Goal: Navigation & Orientation: Find specific page/section

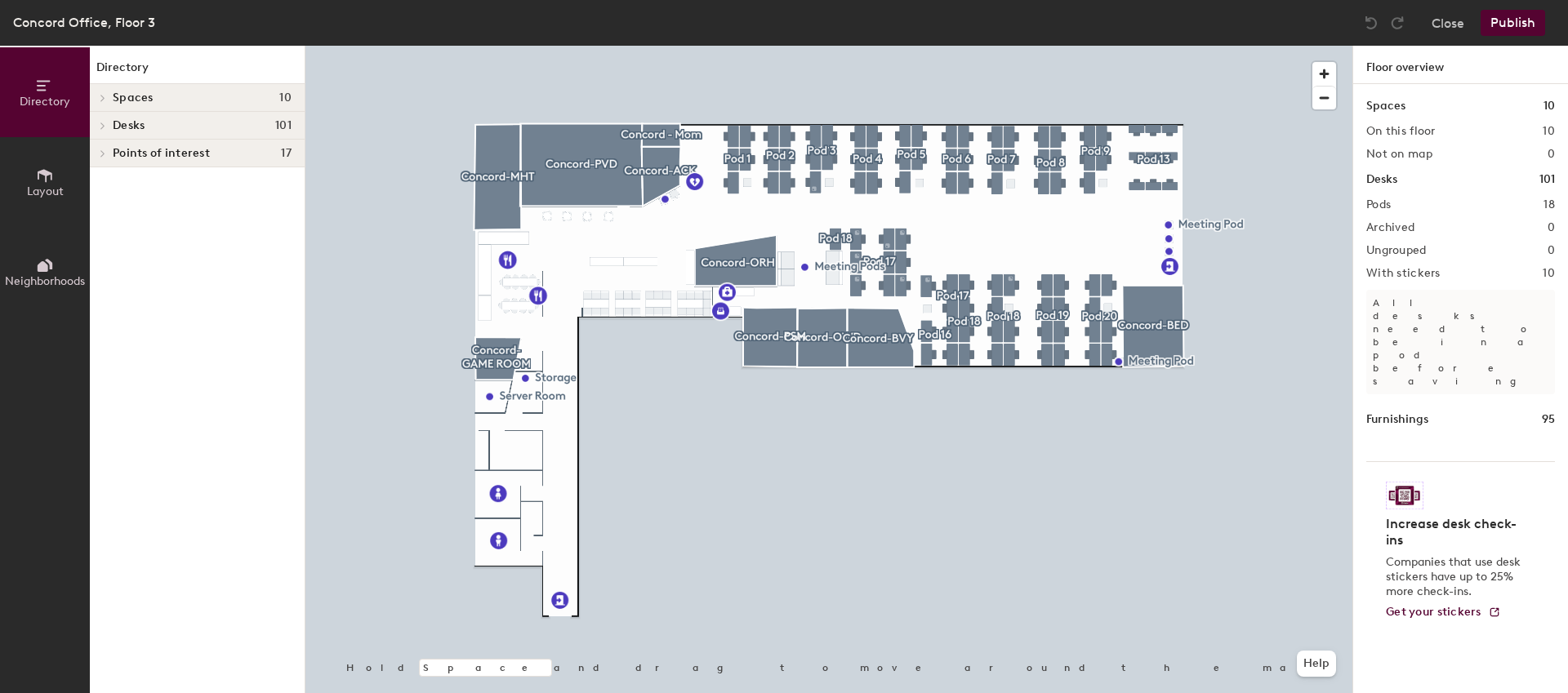
click at [104, 98] on icon at bounding box center [103, 98] width 3 height 7
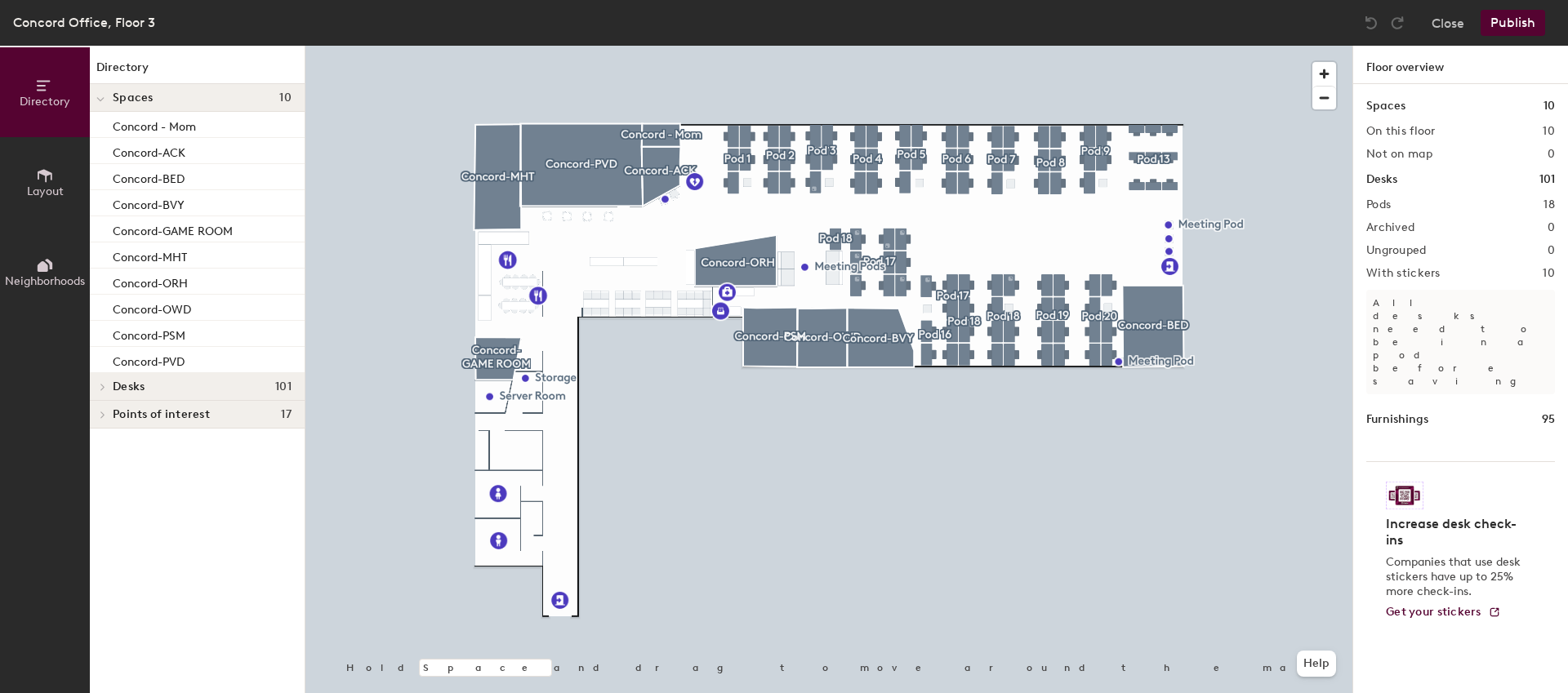
click at [104, 98] on icon at bounding box center [100, 100] width 8 height 7
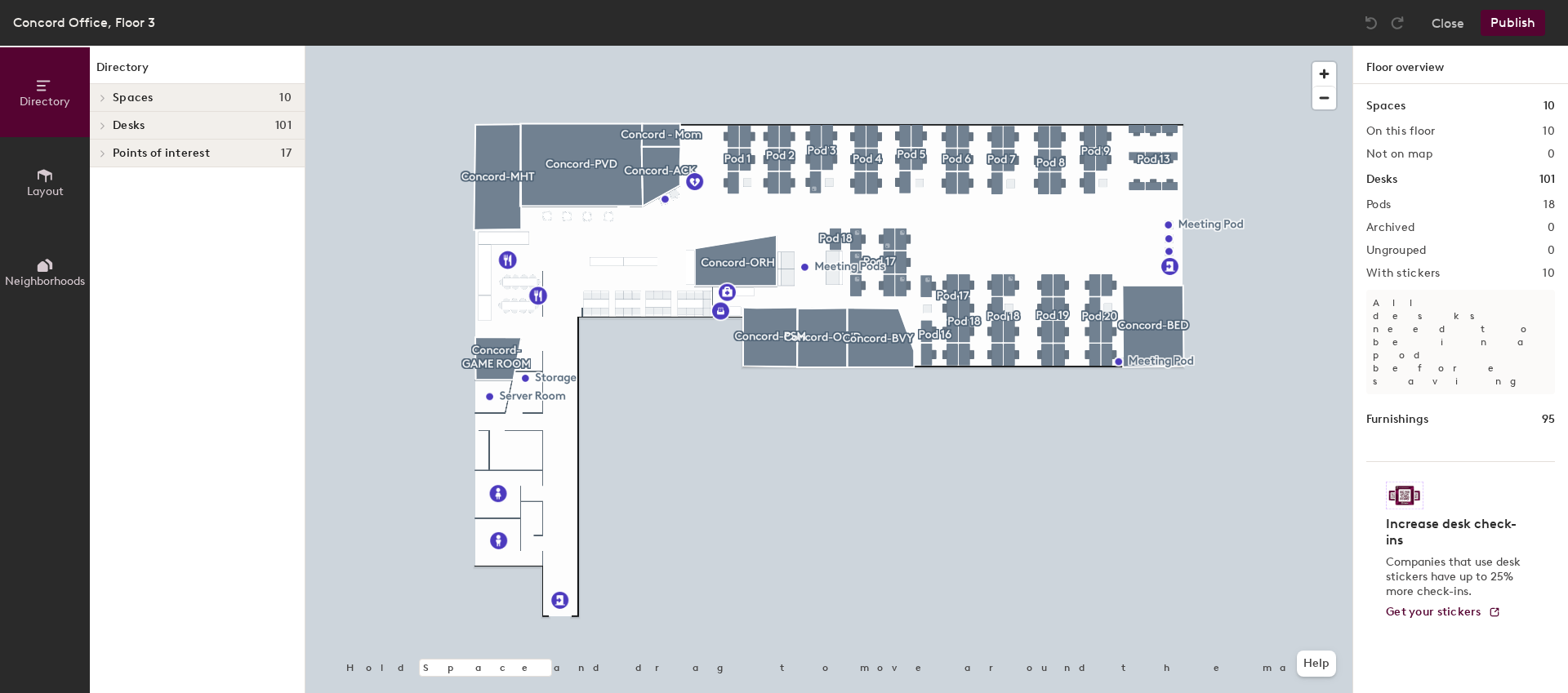
click at [103, 129] on icon at bounding box center [103, 125] width 7 height 8
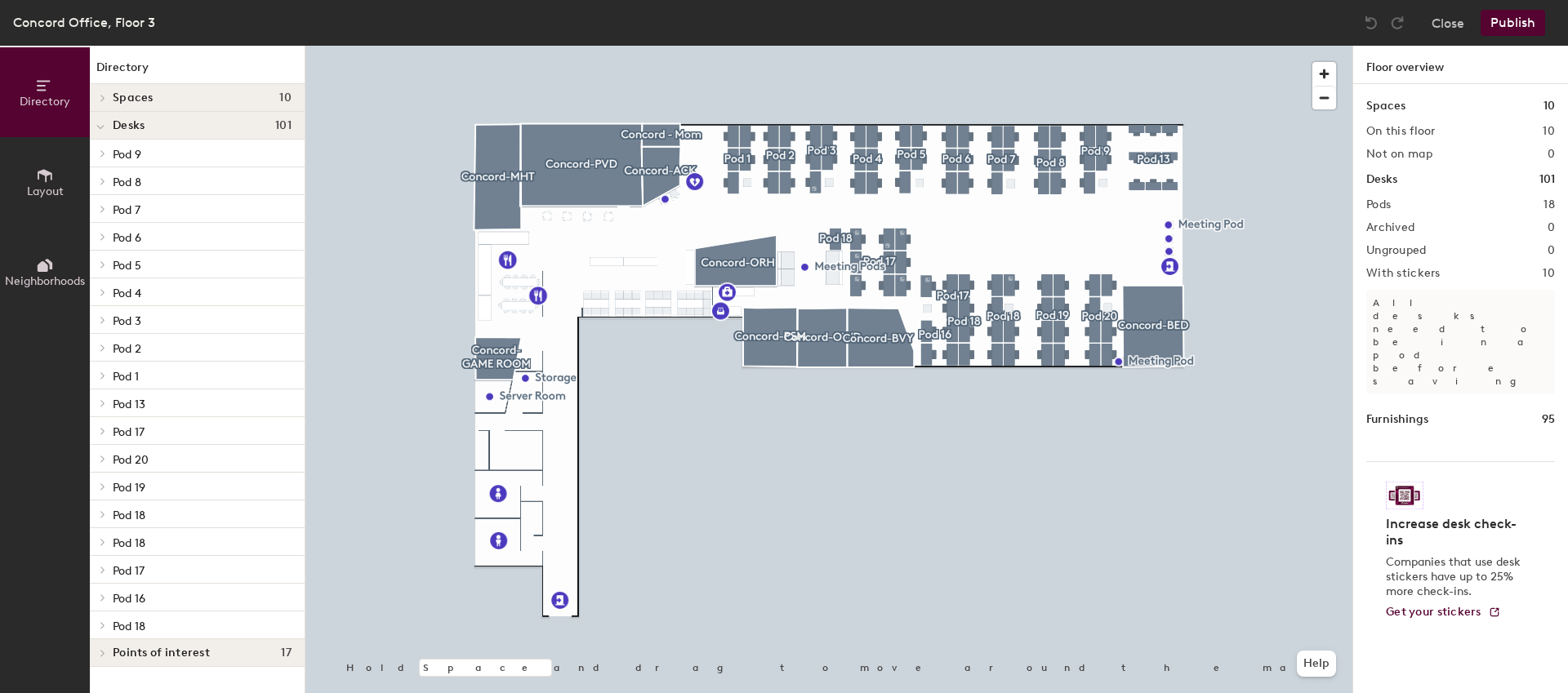
click at [103, 129] on icon at bounding box center [100, 128] width 8 height 7
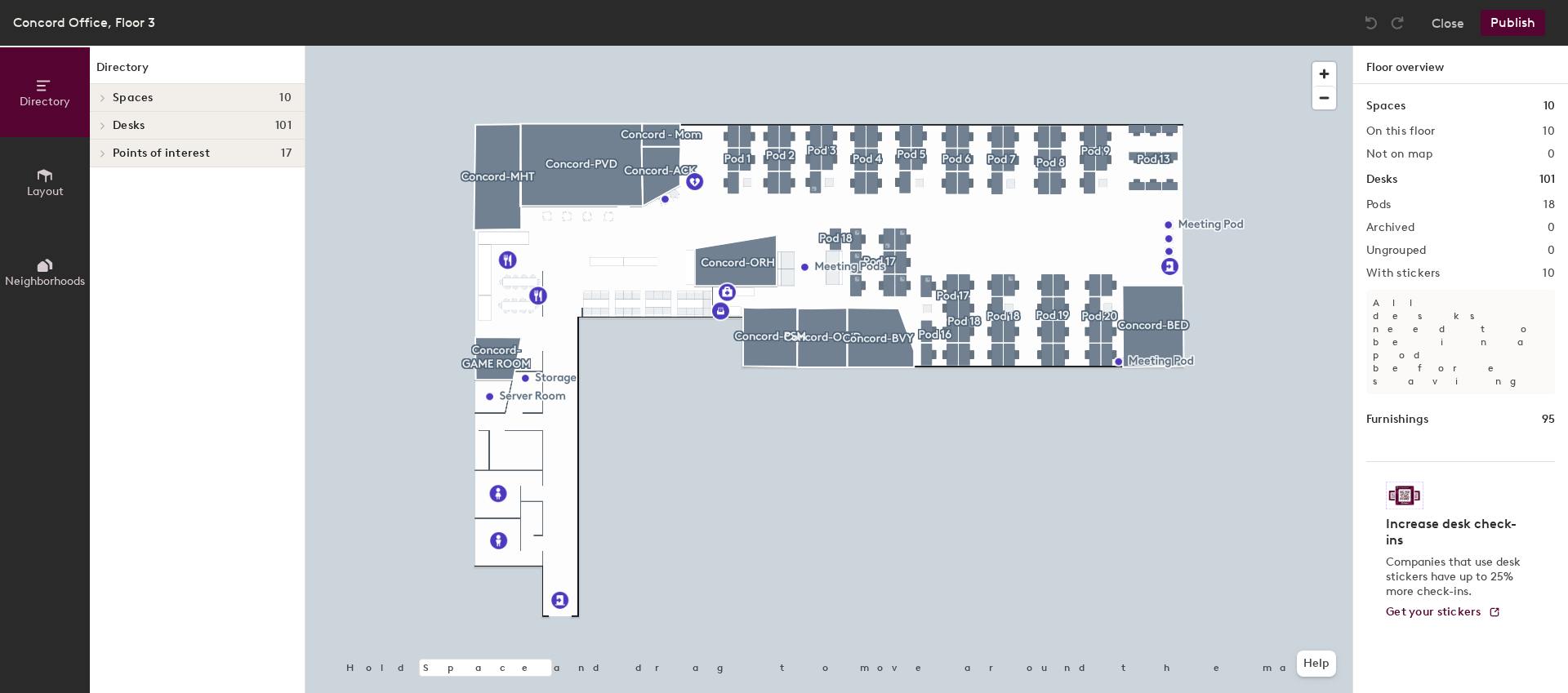
click at [100, 157] on icon at bounding box center [103, 153] width 7 height 8
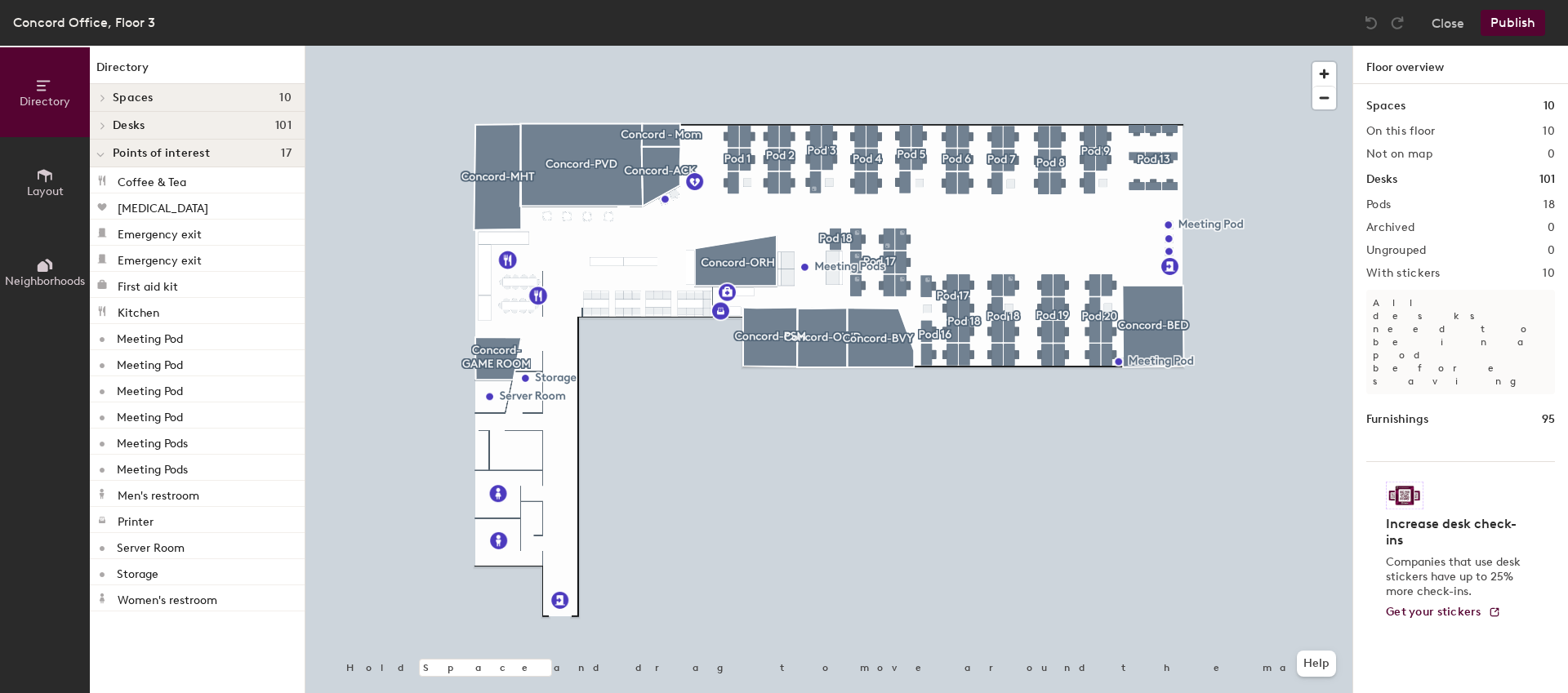
click at [100, 157] on icon at bounding box center [101, 155] width 7 height 3
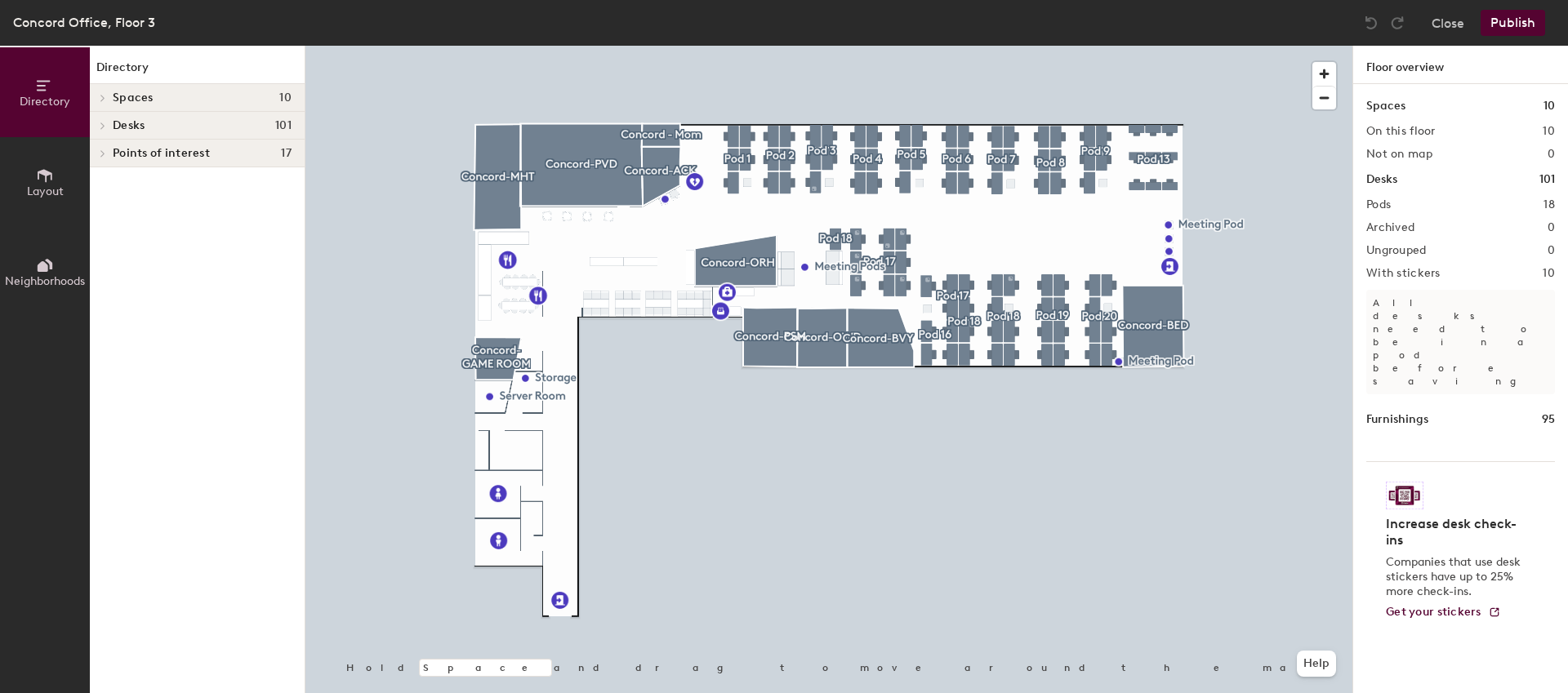
click at [42, 272] on icon at bounding box center [44, 265] width 18 height 18
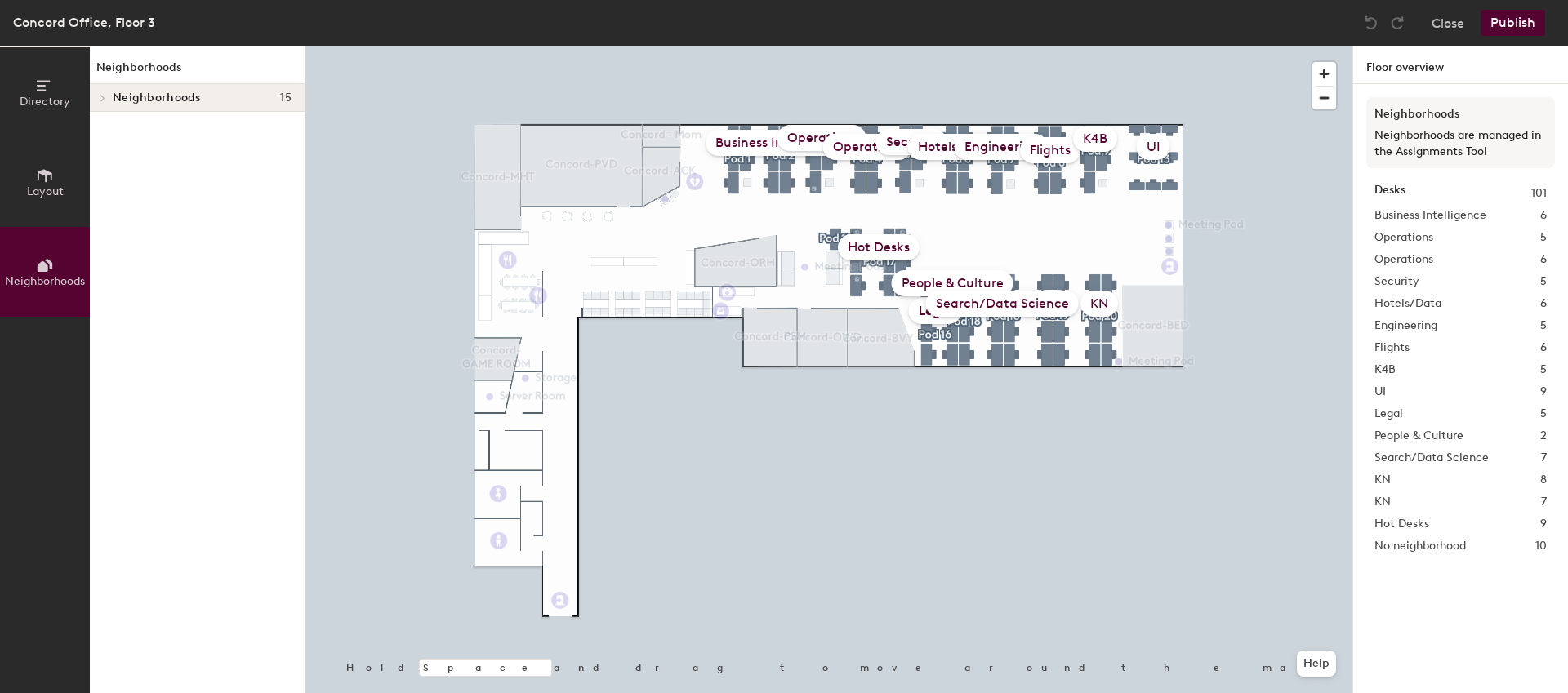
click at [982, 304] on div "Search/Data Science" at bounding box center [1002, 304] width 152 height 26
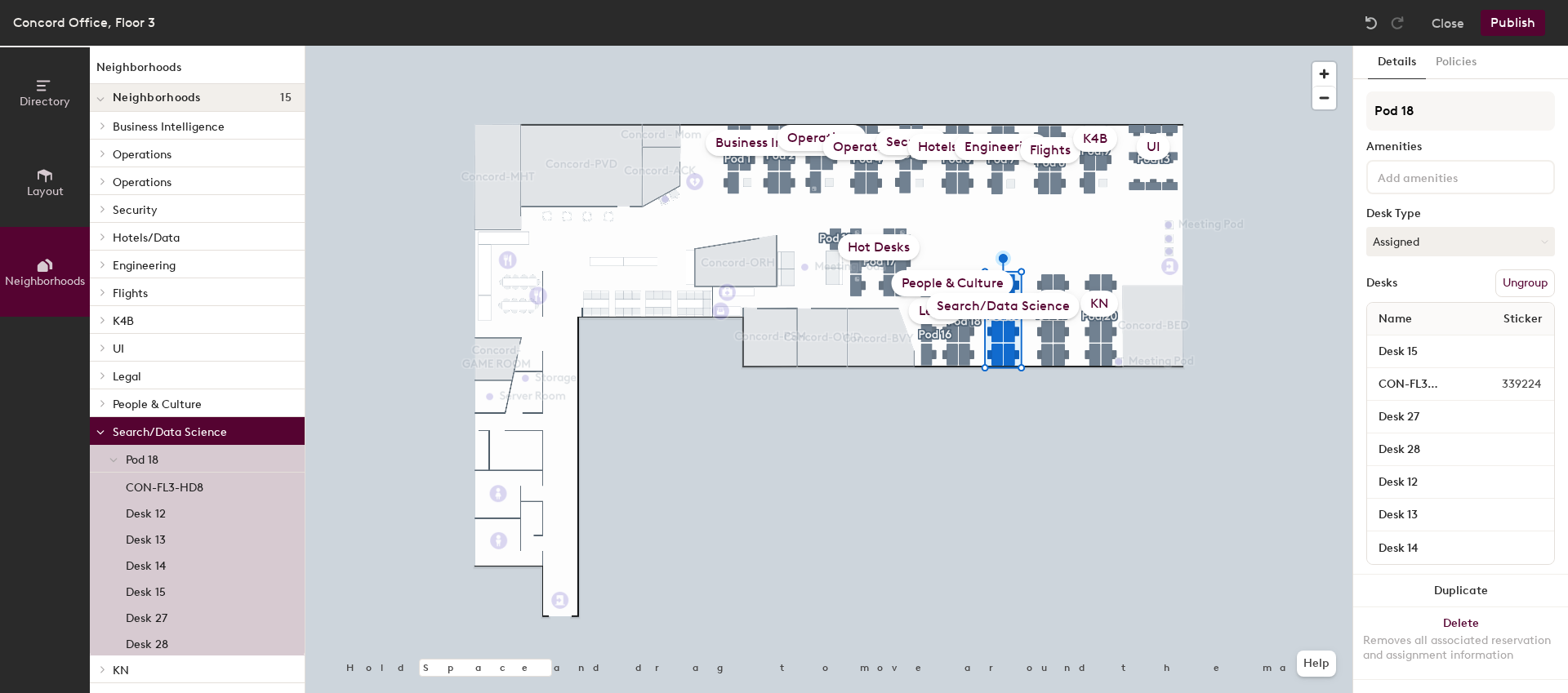
click at [212, 433] on p "Search/Data Science" at bounding box center [201, 431] width 179 height 21
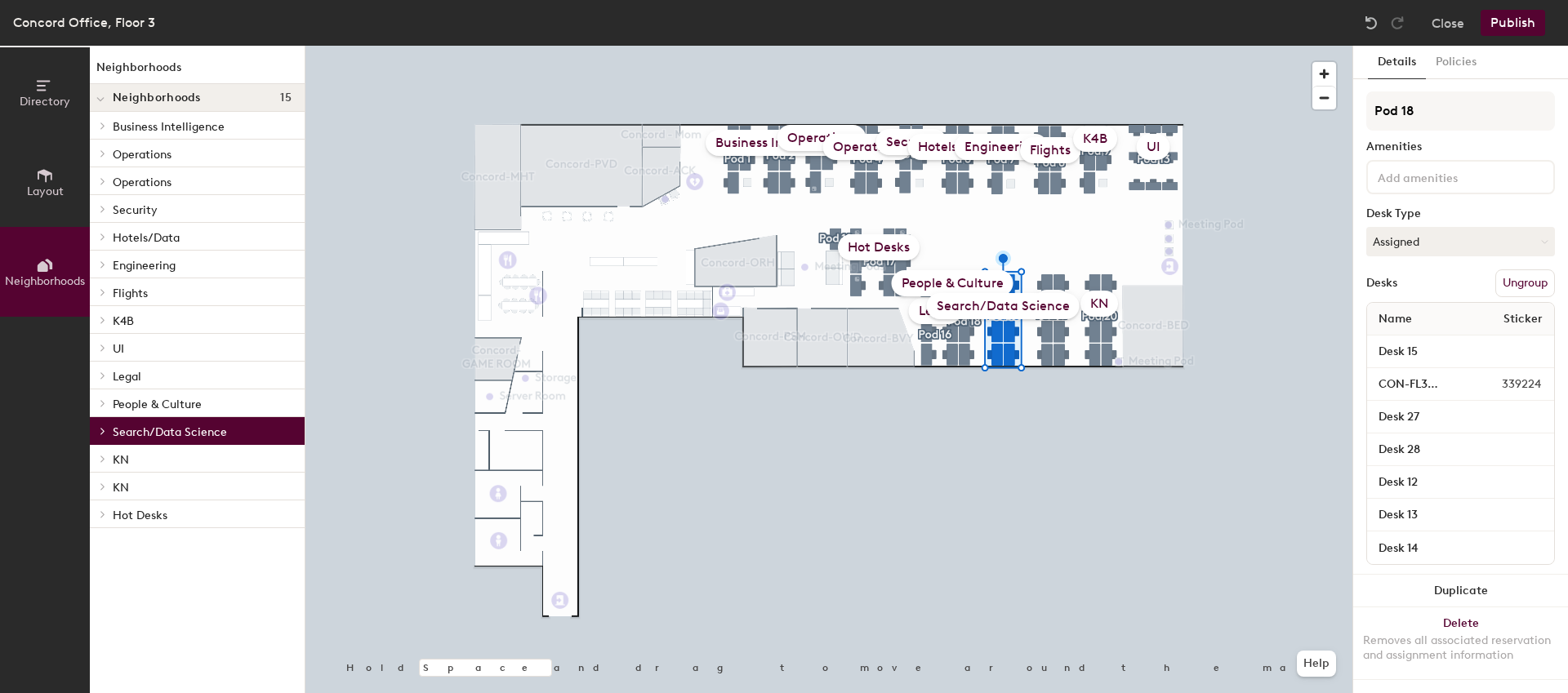
click at [212, 433] on p "Search/Data Science" at bounding box center [201, 431] width 179 height 21
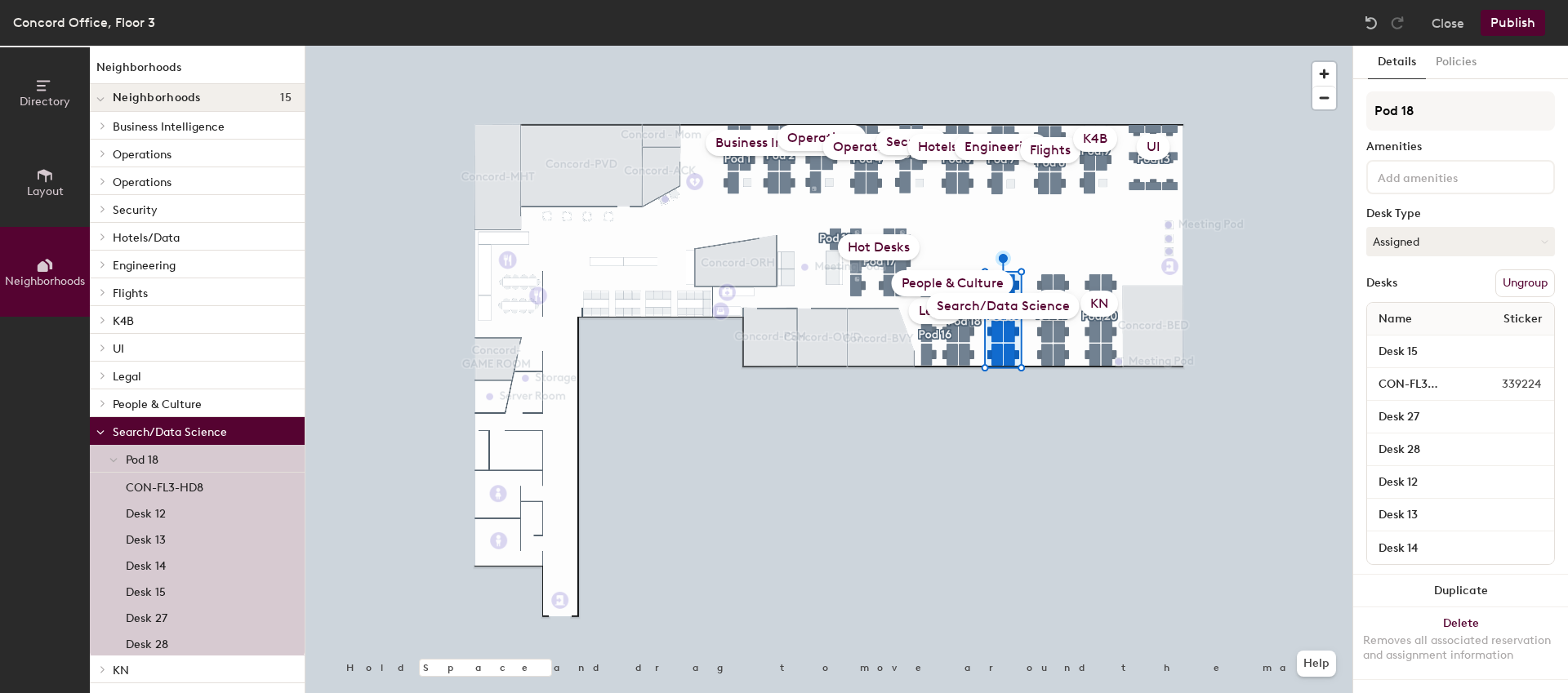
click at [996, 304] on div "Search/Data Science" at bounding box center [1003, 306] width 152 height 26
click at [1402, 323] on span "Name" at bounding box center [1396, 320] width 50 height 30
click at [1517, 319] on span "Sticker" at bounding box center [1524, 320] width 56 height 30
click at [1465, 55] on button "Policies" at bounding box center [1456, 63] width 60 height 33
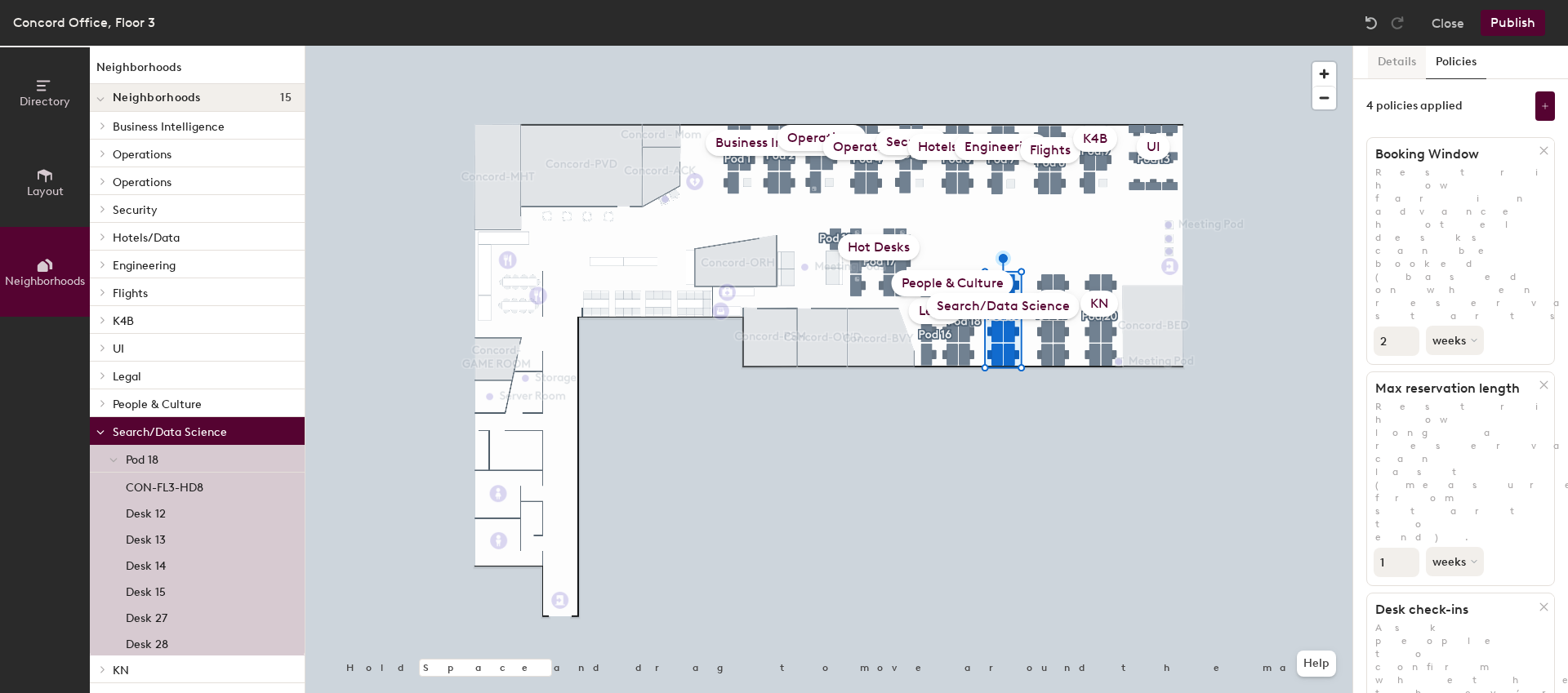
click at [1410, 59] on button "Details" at bounding box center [1397, 63] width 58 height 33
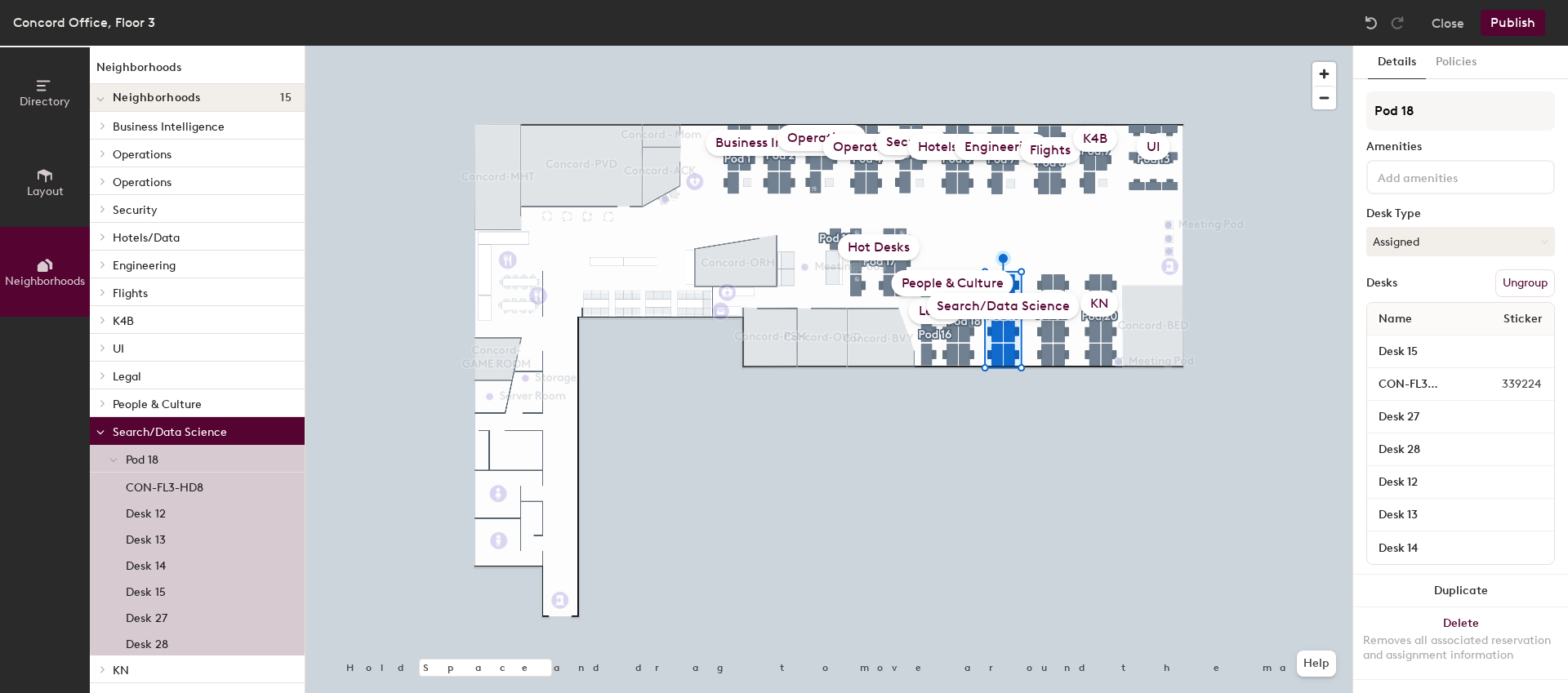
click at [118, 461] on div at bounding box center [113, 458] width 21 height 27
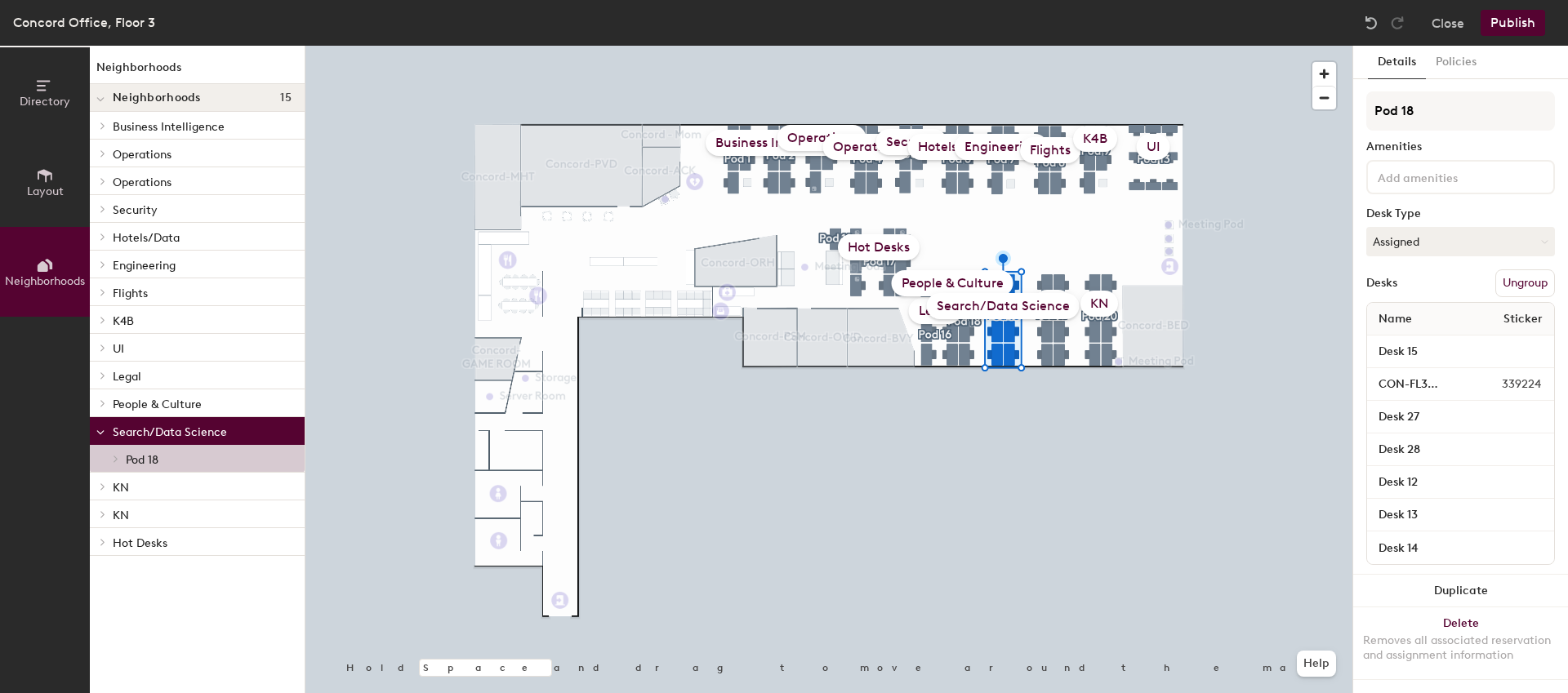
click at [167, 461] on p "Pod 18" at bounding box center [208, 459] width 166 height 21
click at [106, 402] on span at bounding box center [102, 403] width 14 height 8
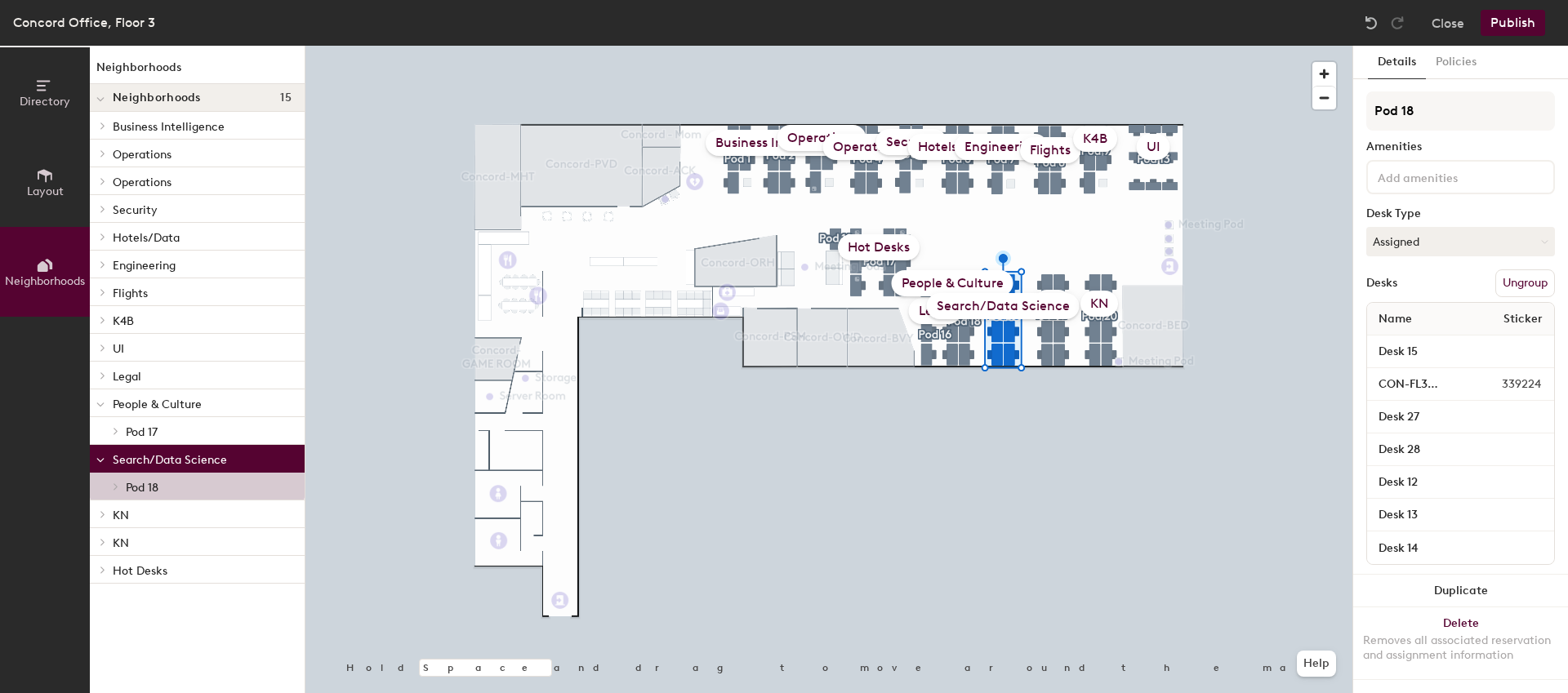
click at [106, 402] on div at bounding box center [100, 402] width 21 height 27
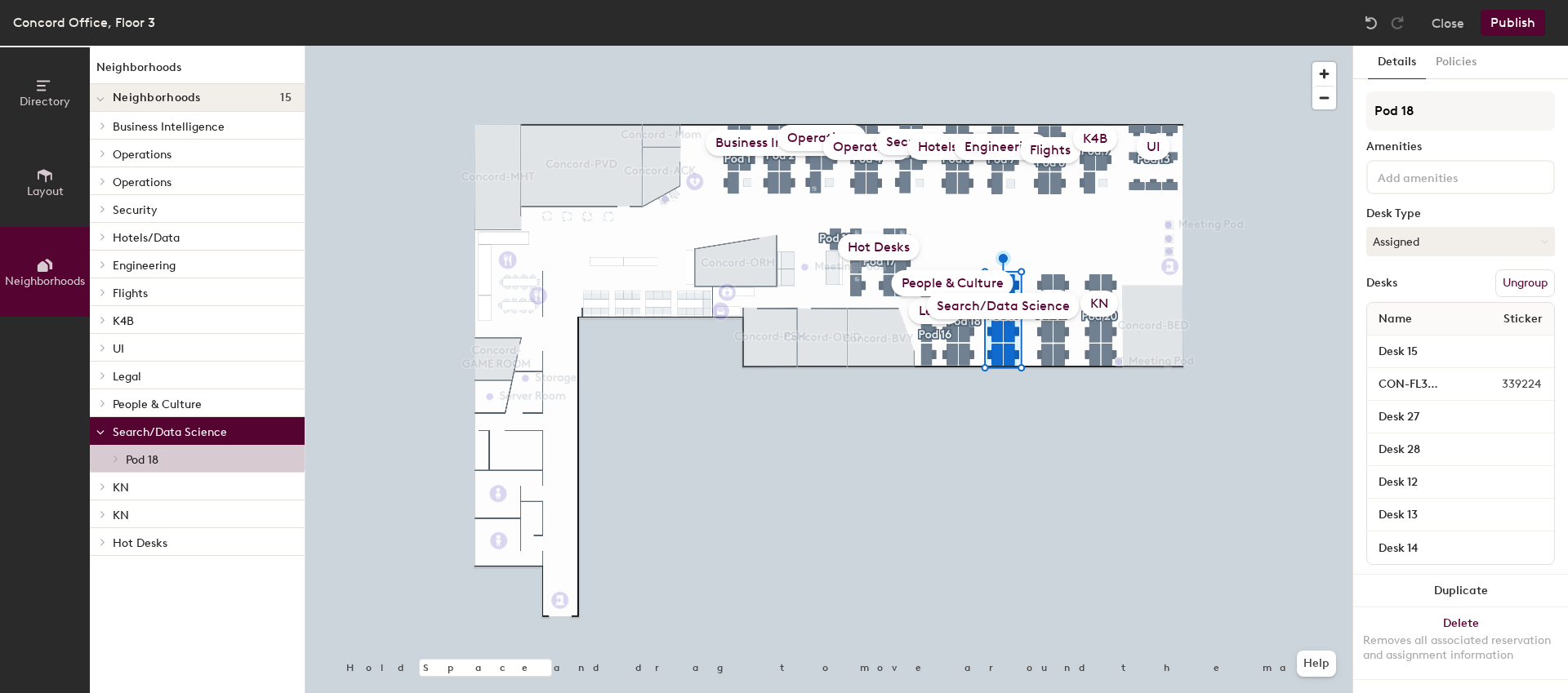
click at [144, 455] on span "Pod 18" at bounding box center [142, 460] width 33 height 14
click at [174, 429] on p "Search/Data Science" at bounding box center [201, 431] width 179 height 21
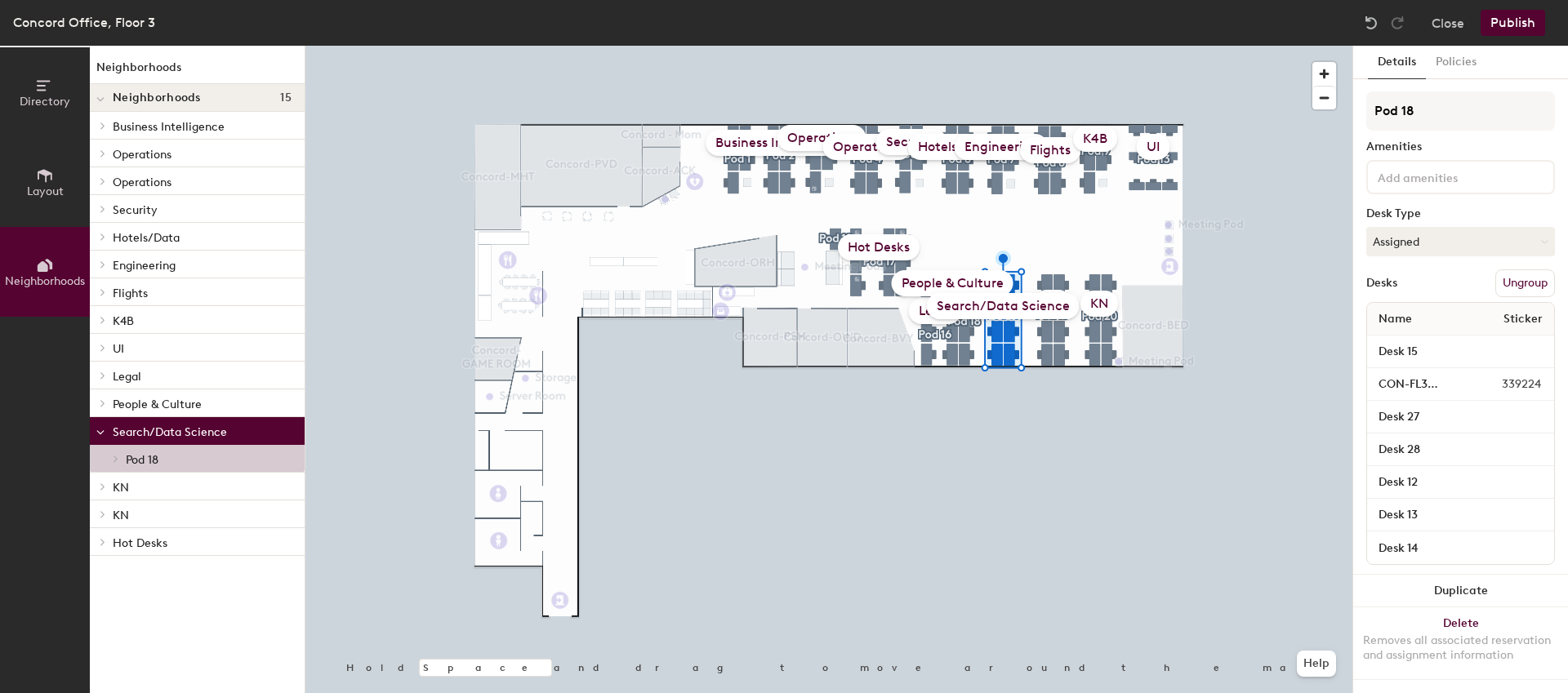
click at [174, 429] on p "Search/Data Science" at bounding box center [201, 431] width 179 height 21
click at [1452, 67] on button "Policies" at bounding box center [1456, 63] width 60 height 33
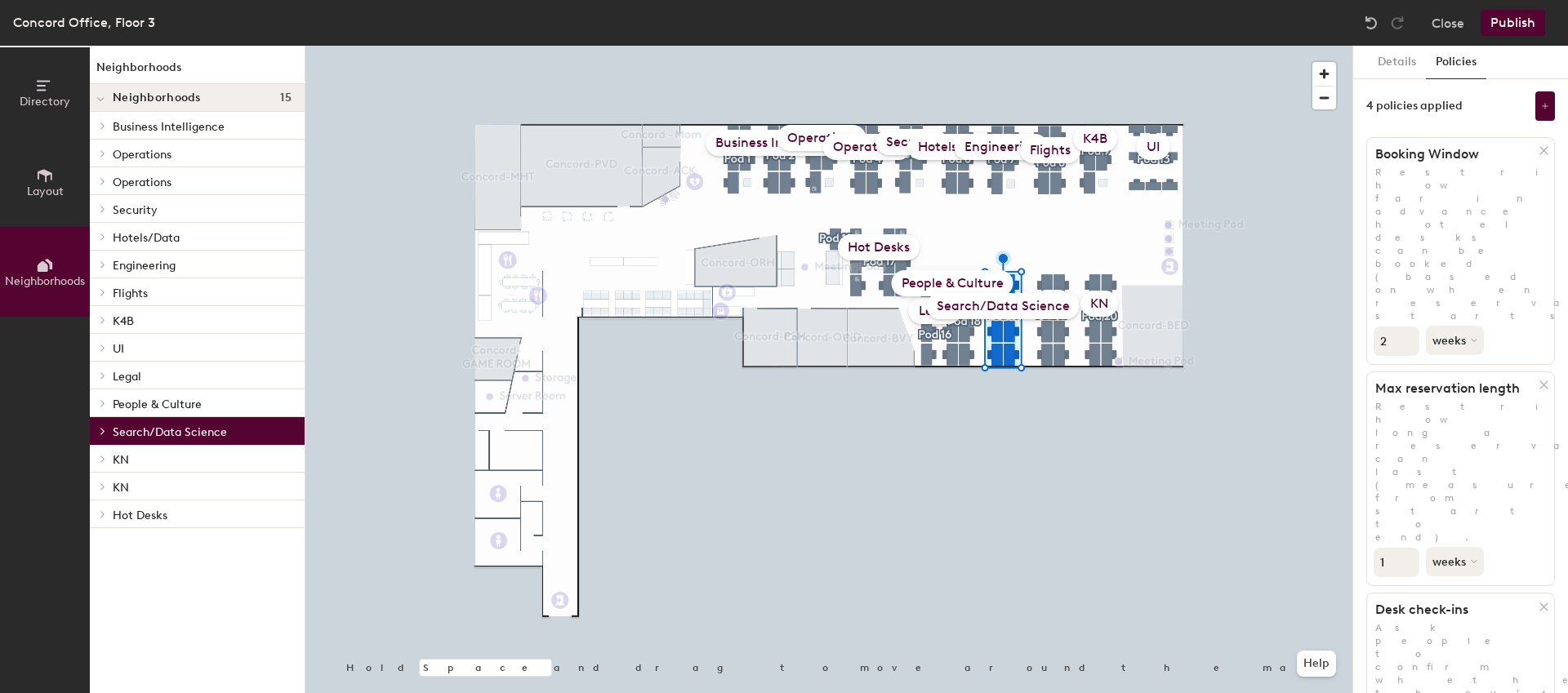
click at [1034, 307] on div "Search/Data Science" at bounding box center [1003, 306] width 152 height 26
click at [186, 99] on span "Neighborhoods" at bounding box center [156, 98] width 88 height 13
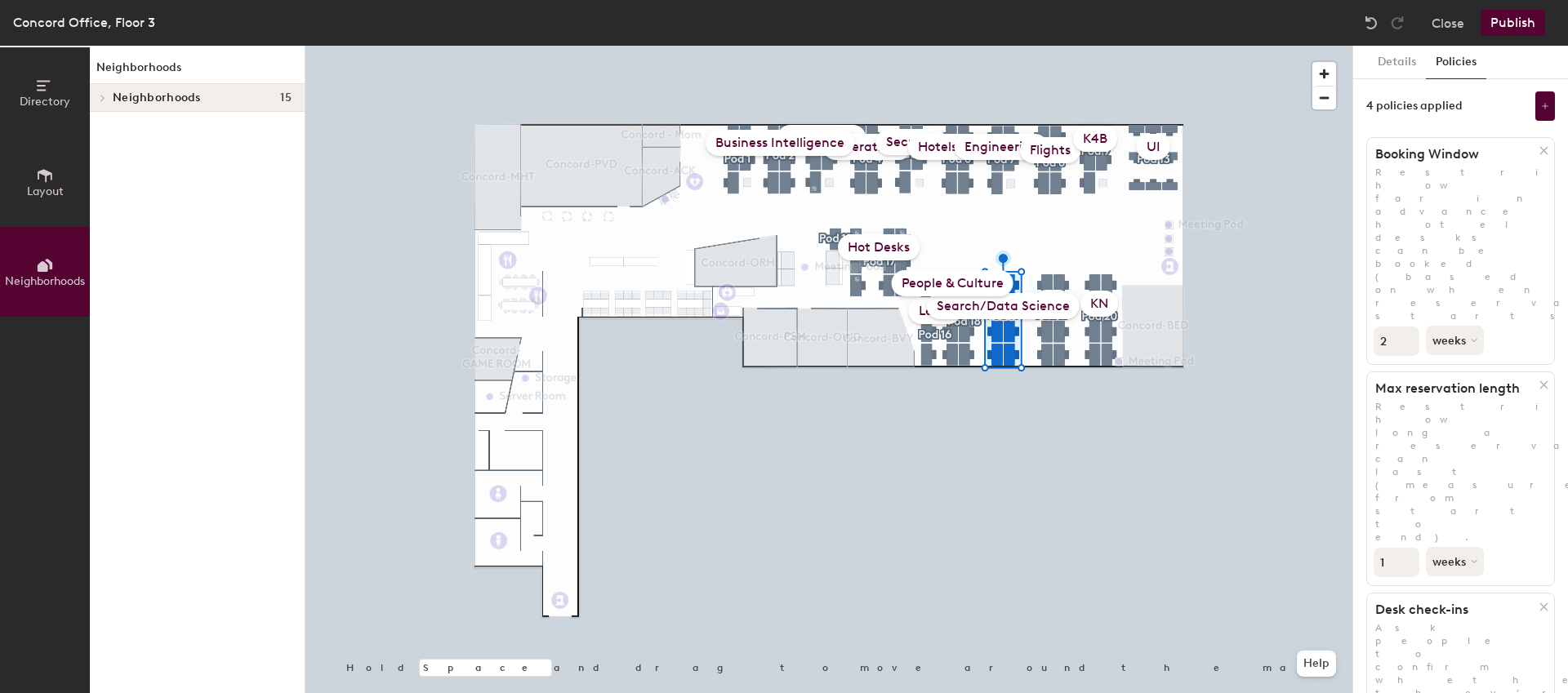
click at [186, 99] on span "Neighborhoods" at bounding box center [156, 98] width 88 height 13
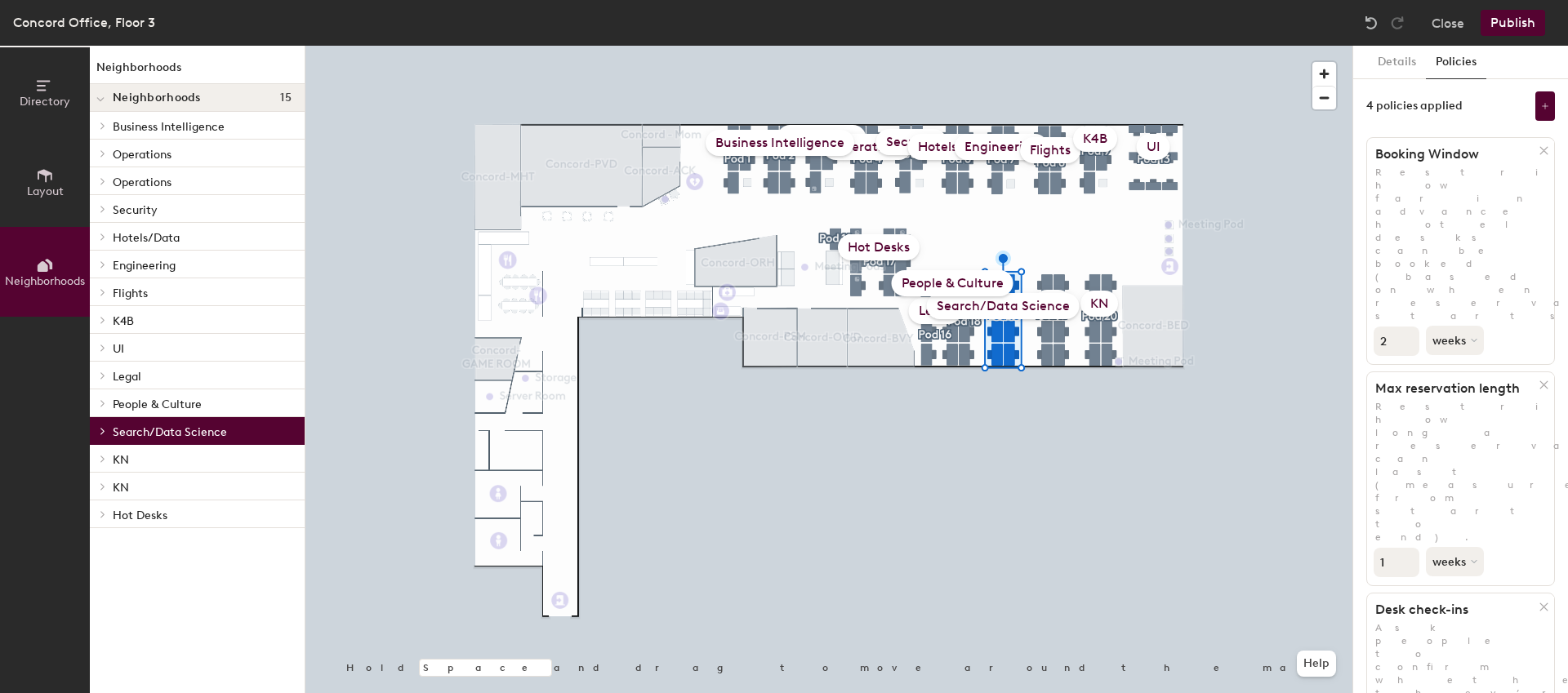
click at [18, 258] on button "Neighborhoods" at bounding box center [44, 272] width 90 height 90
click at [1436, 24] on button "Close" at bounding box center [1449, 23] width 33 height 26
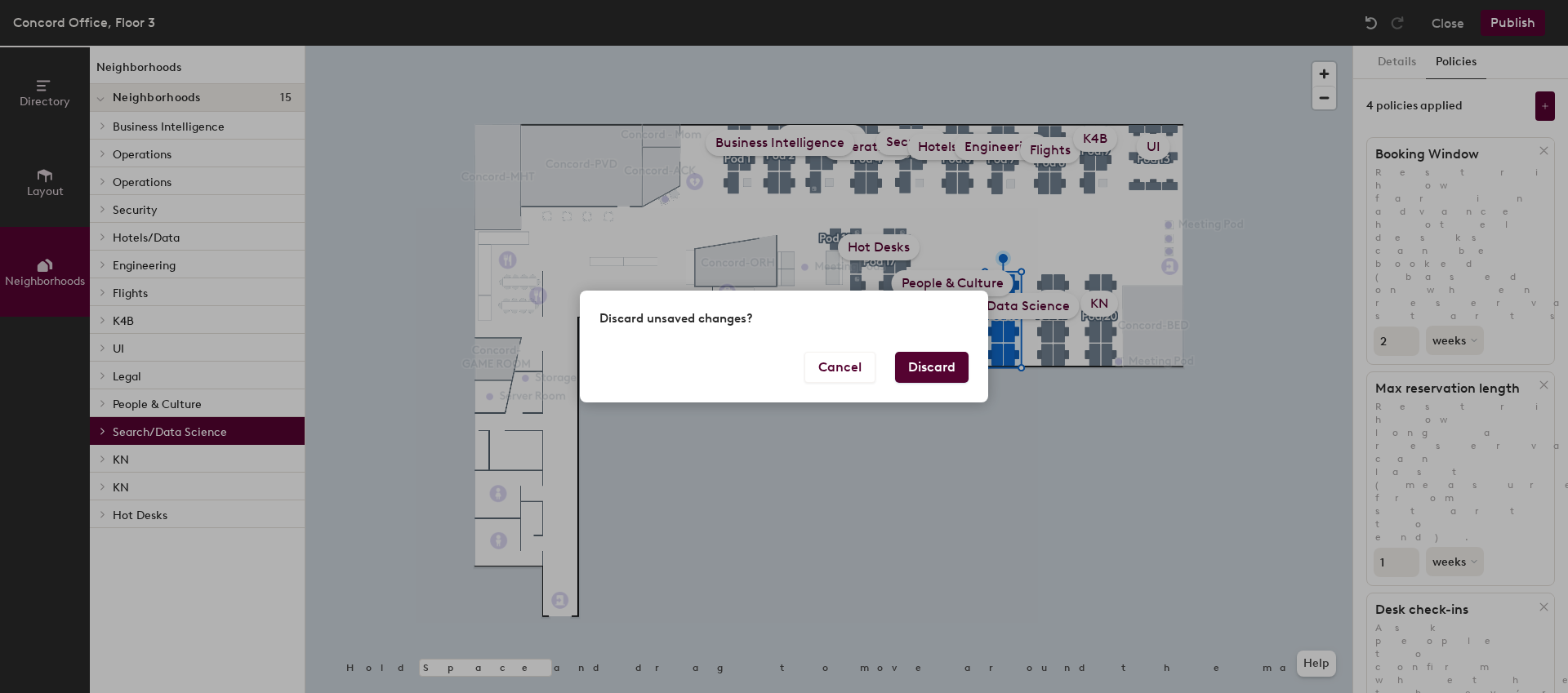
click at [932, 367] on button "Discard" at bounding box center [932, 367] width 73 height 31
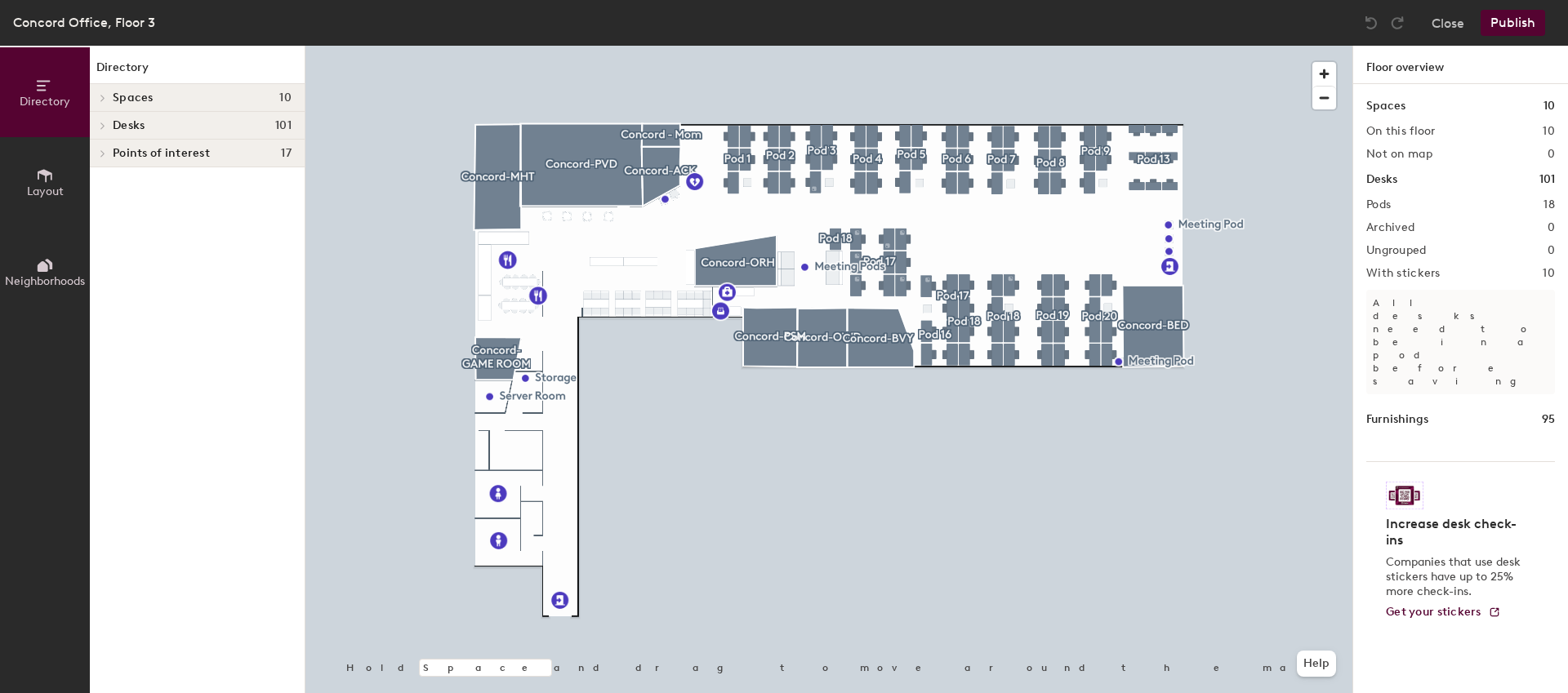
click at [99, 94] on icon at bounding box center [103, 98] width 7 height 8
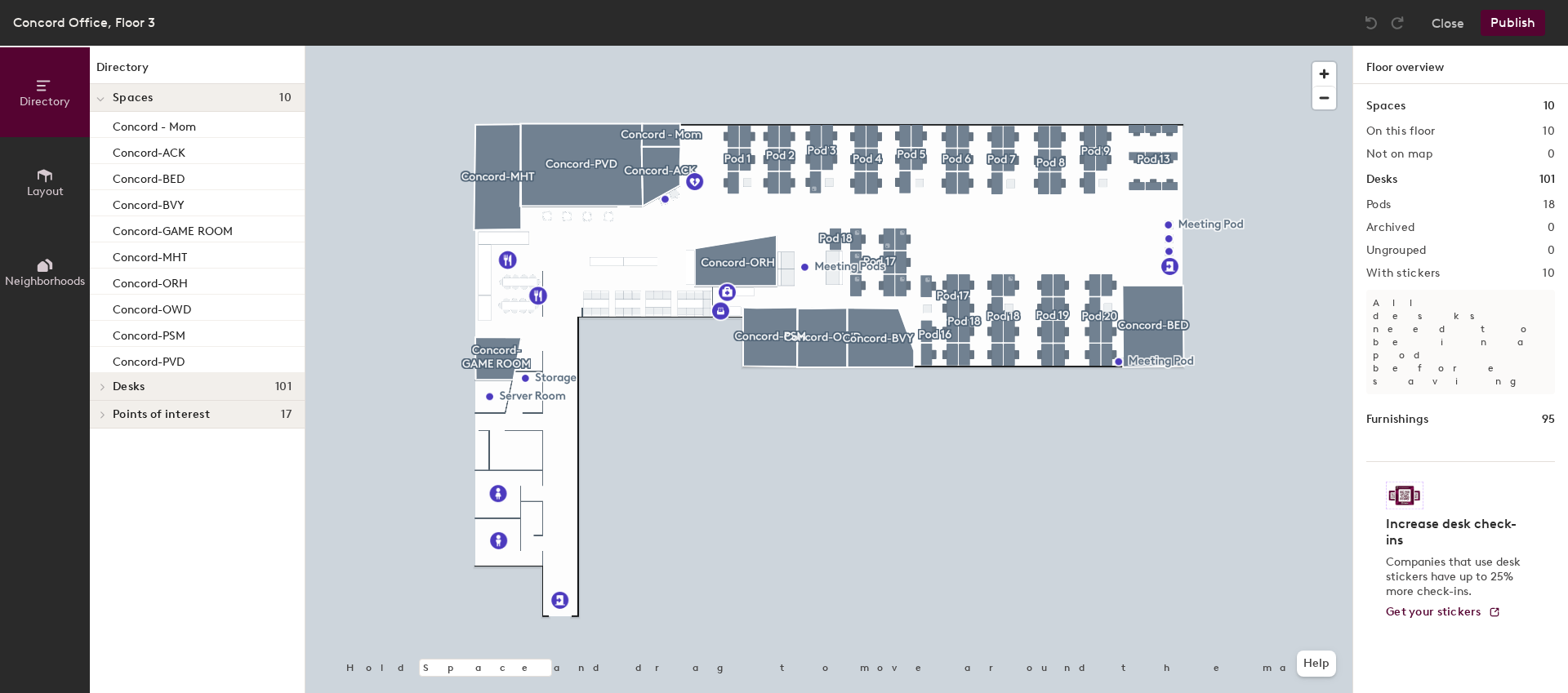
click at [99, 93] on span at bounding box center [100, 99] width 8 height 14
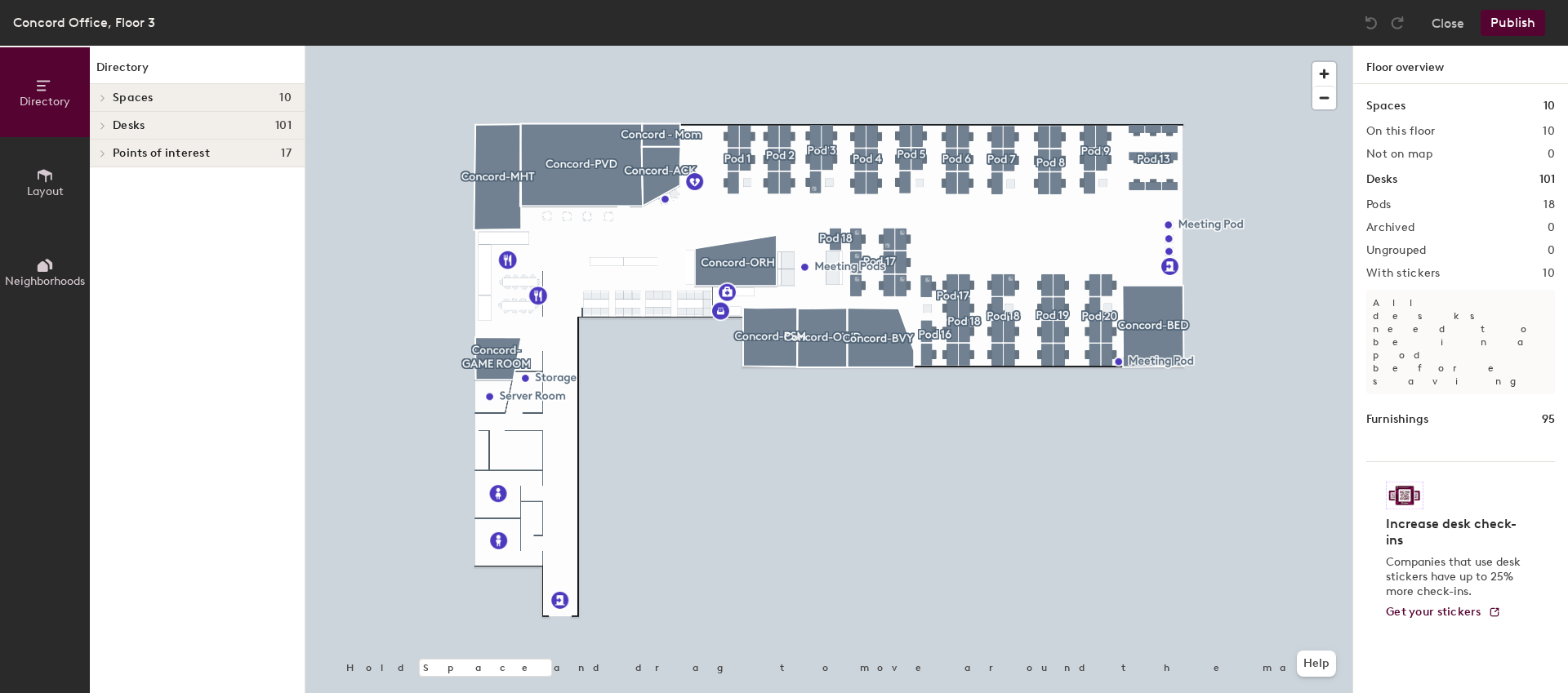
click at [102, 124] on icon at bounding box center [103, 126] width 3 height 7
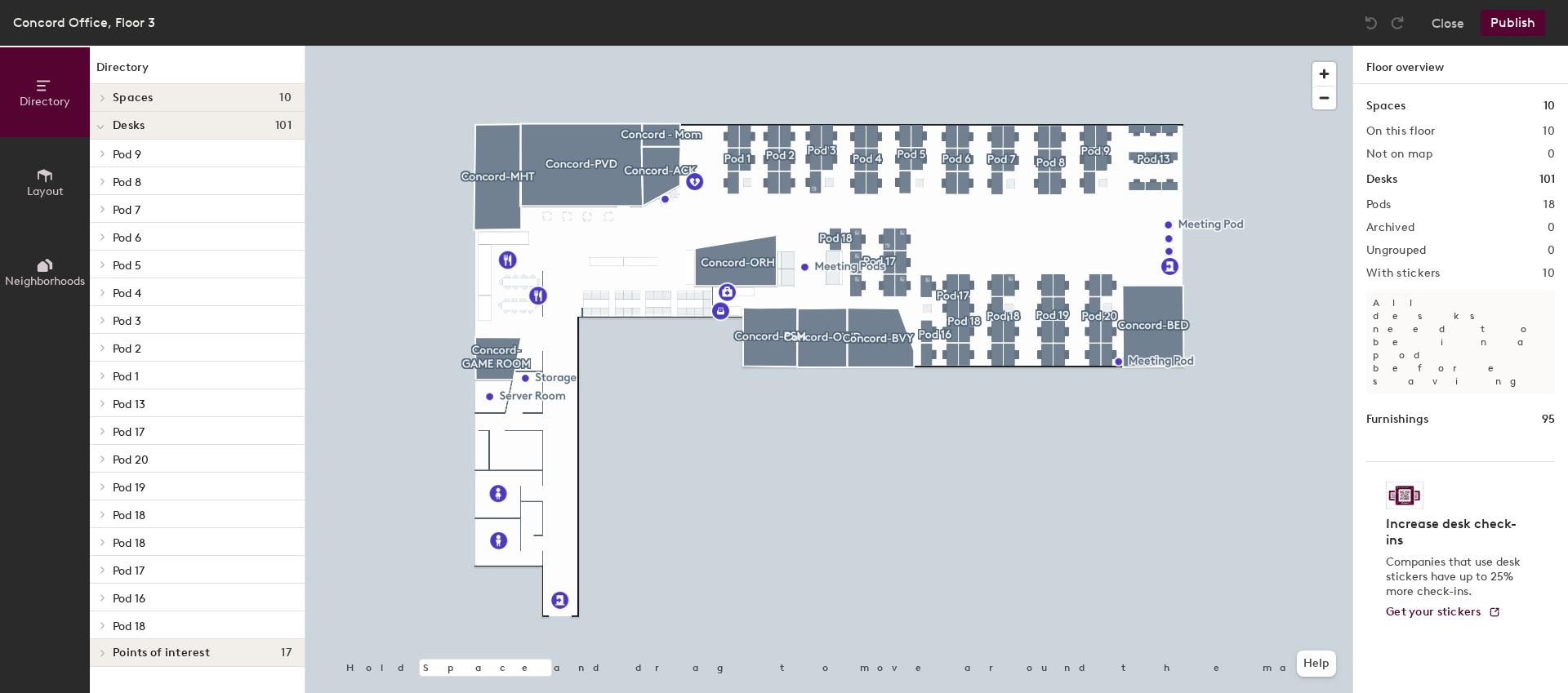
click at [177, 518] on p "Pod 18" at bounding box center [201, 515] width 179 height 21
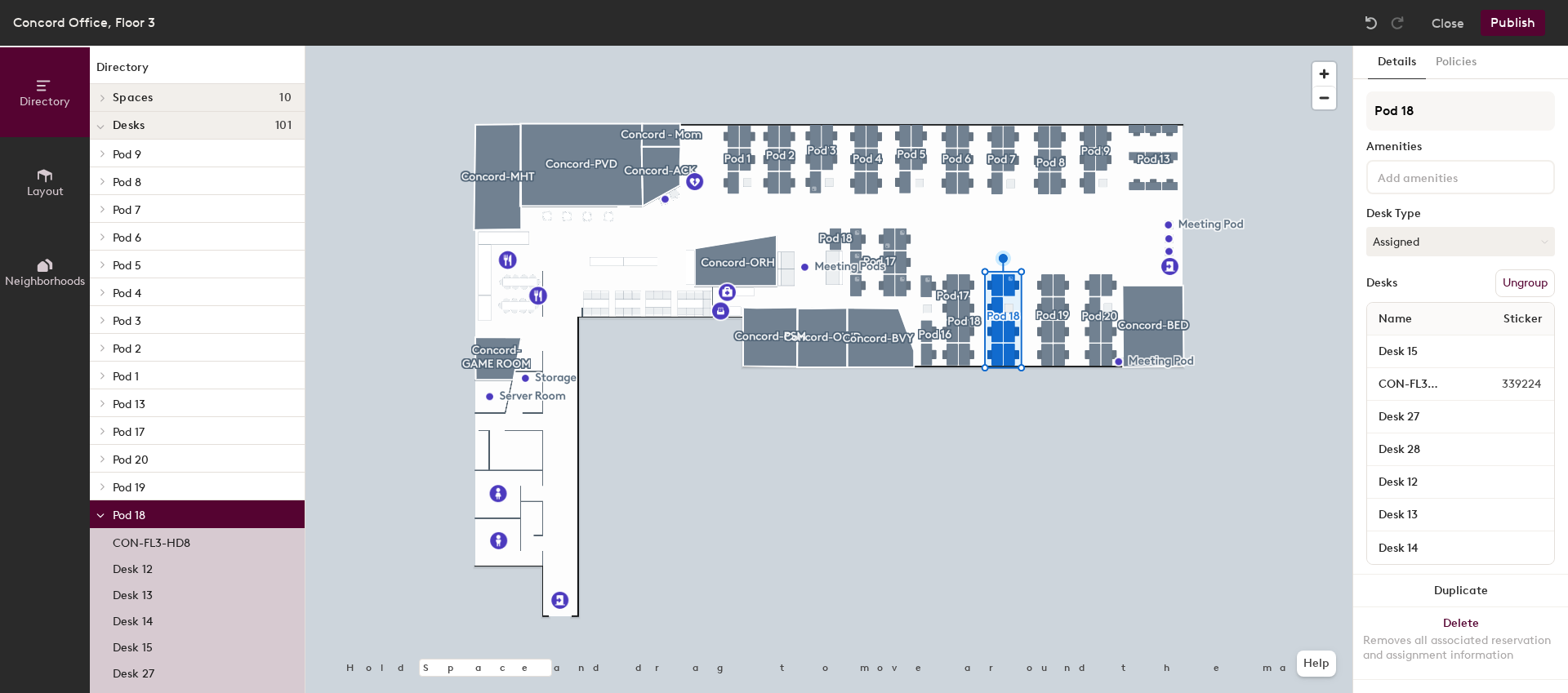
click at [177, 518] on p "Pod 18" at bounding box center [201, 515] width 179 height 21
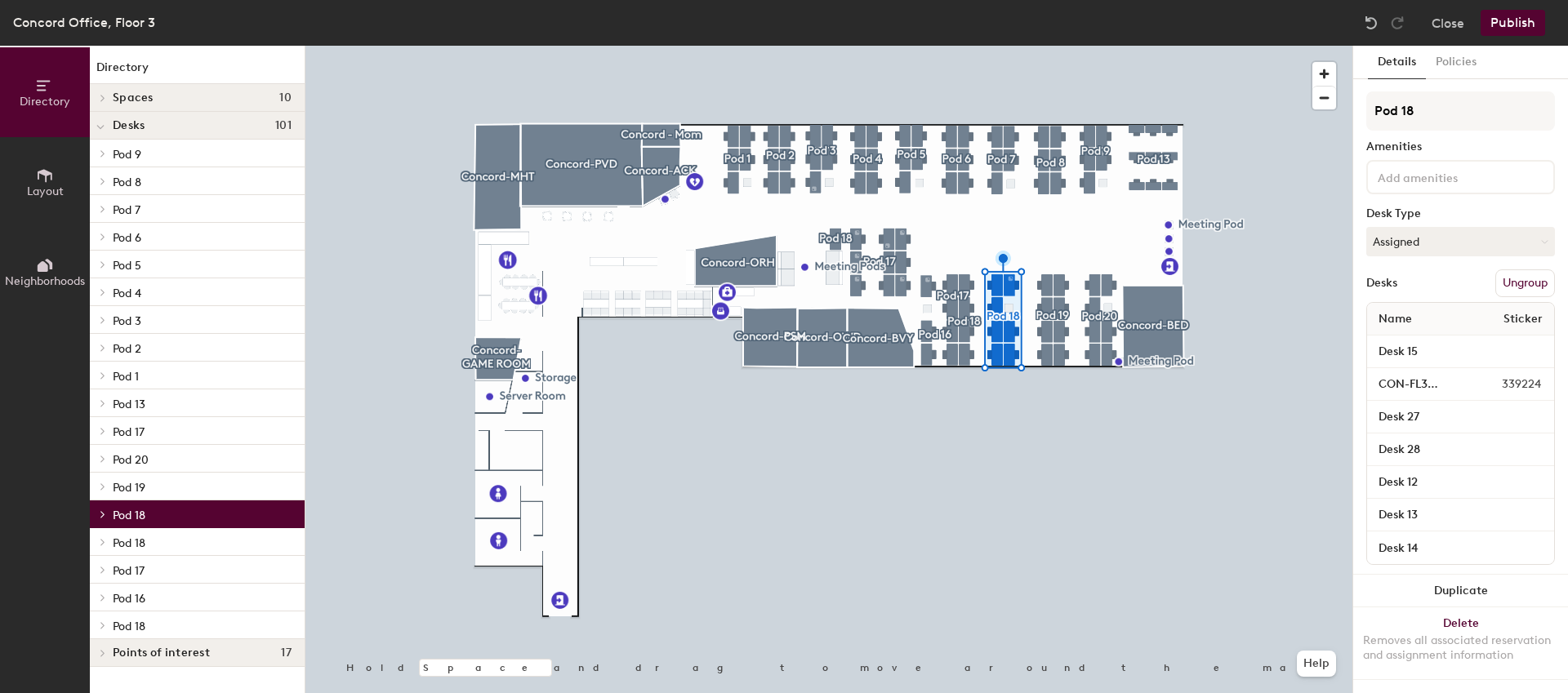
click at [151, 541] on p "Pod 18" at bounding box center [201, 542] width 179 height 21
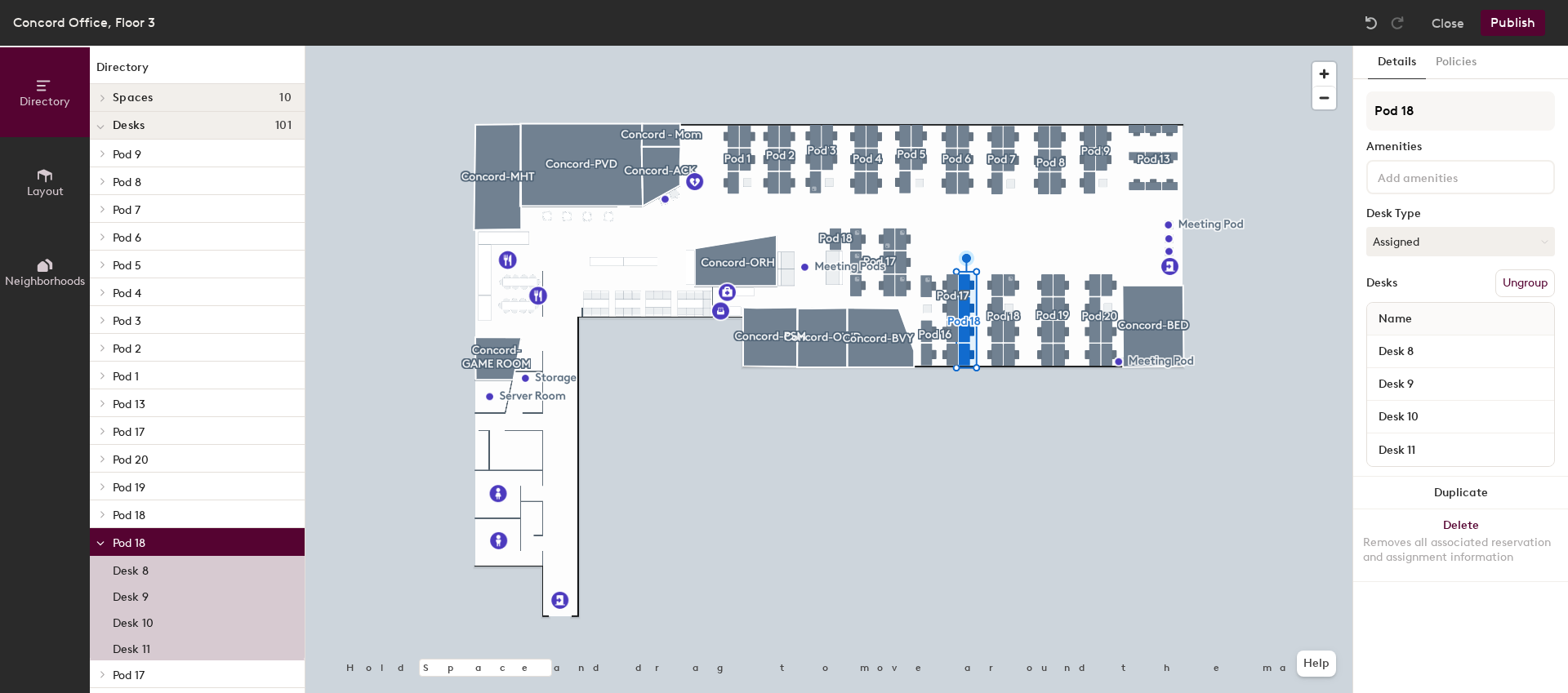
click at [151, 541] on p "Pod 18" at bounding box center [201, 542] width 179 height 21
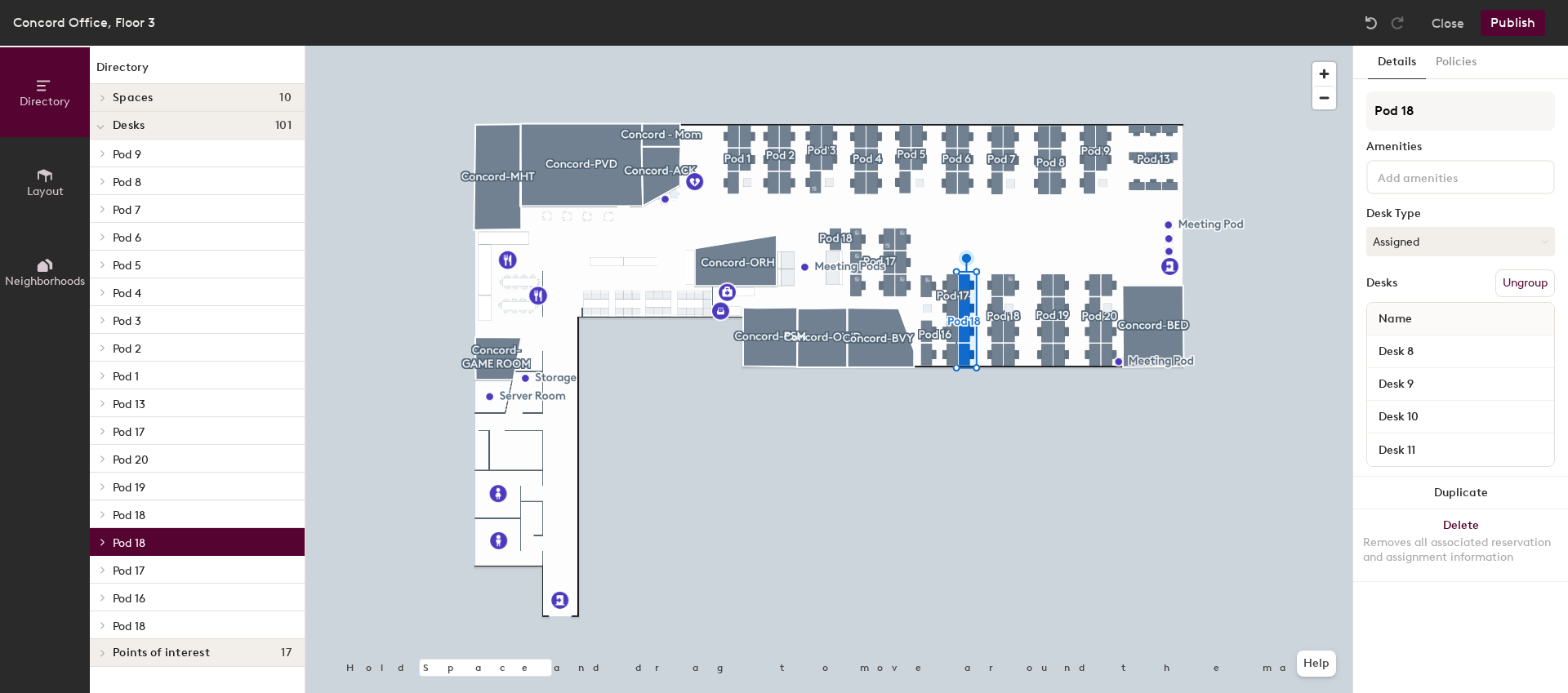
click at [57, 276] on span "Neighborhoods" at bounding box center [45, 281] width 80 height 14
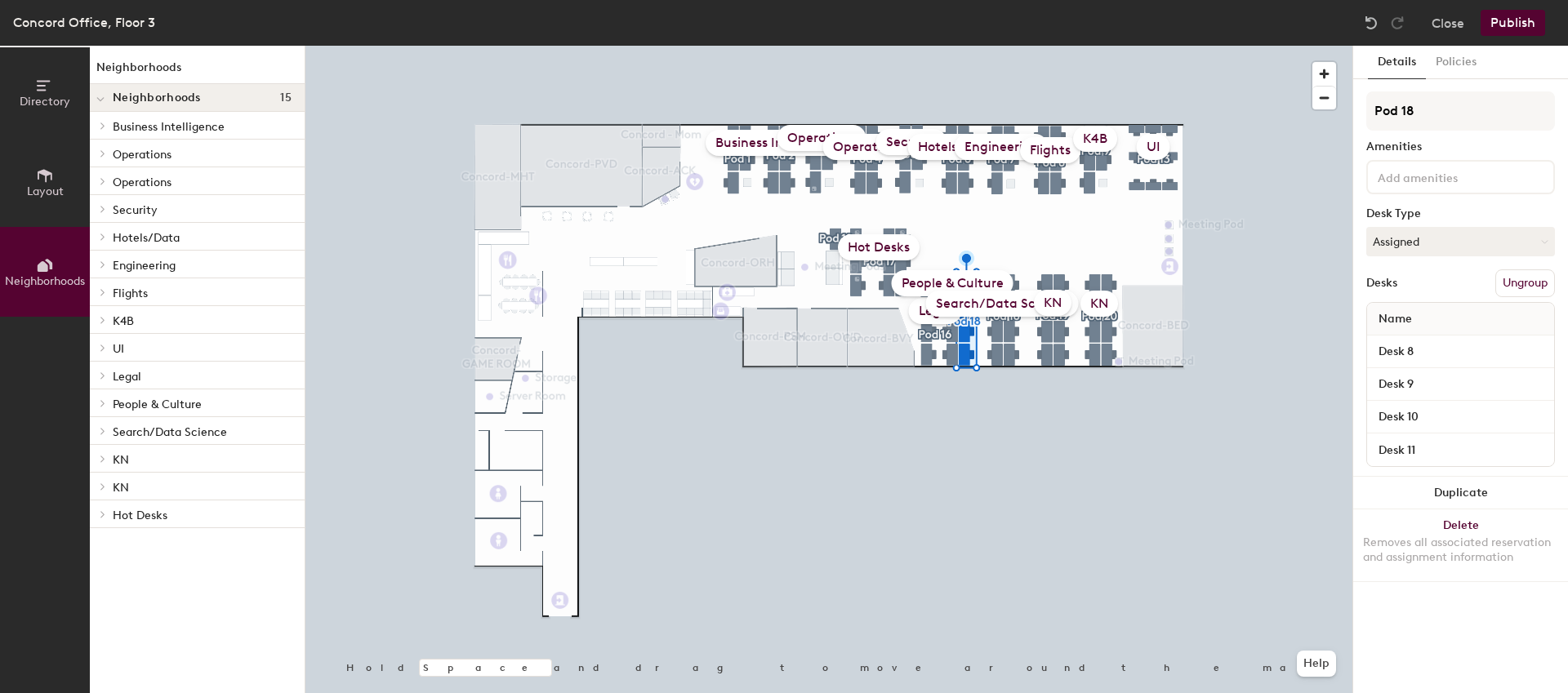
click at [203, 94] on h4 "Neighborhoods 15" at bounding box center [201, 98] width 179 height 13
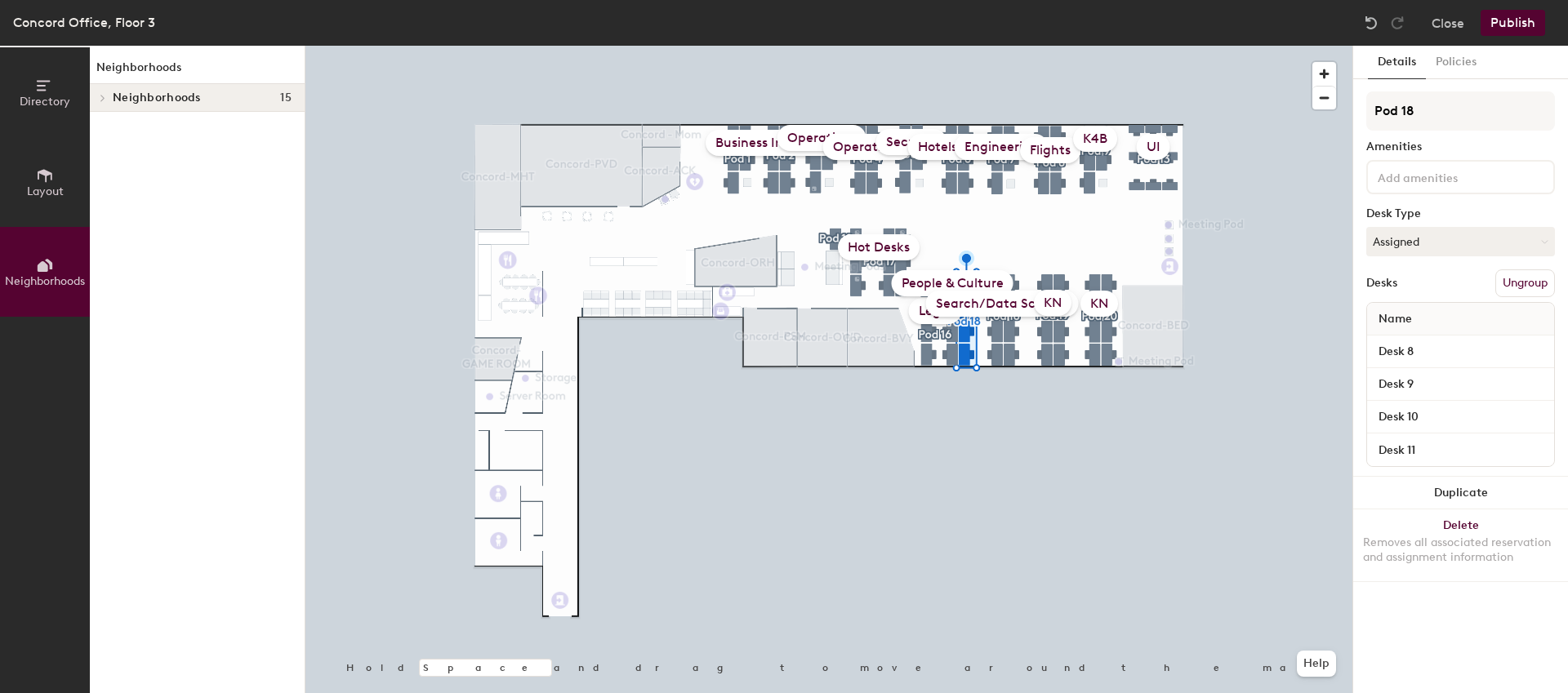
click at [203, 94] on h4 "Neighborhoods 15" at bounding box center [201, 98] width 179 height 13
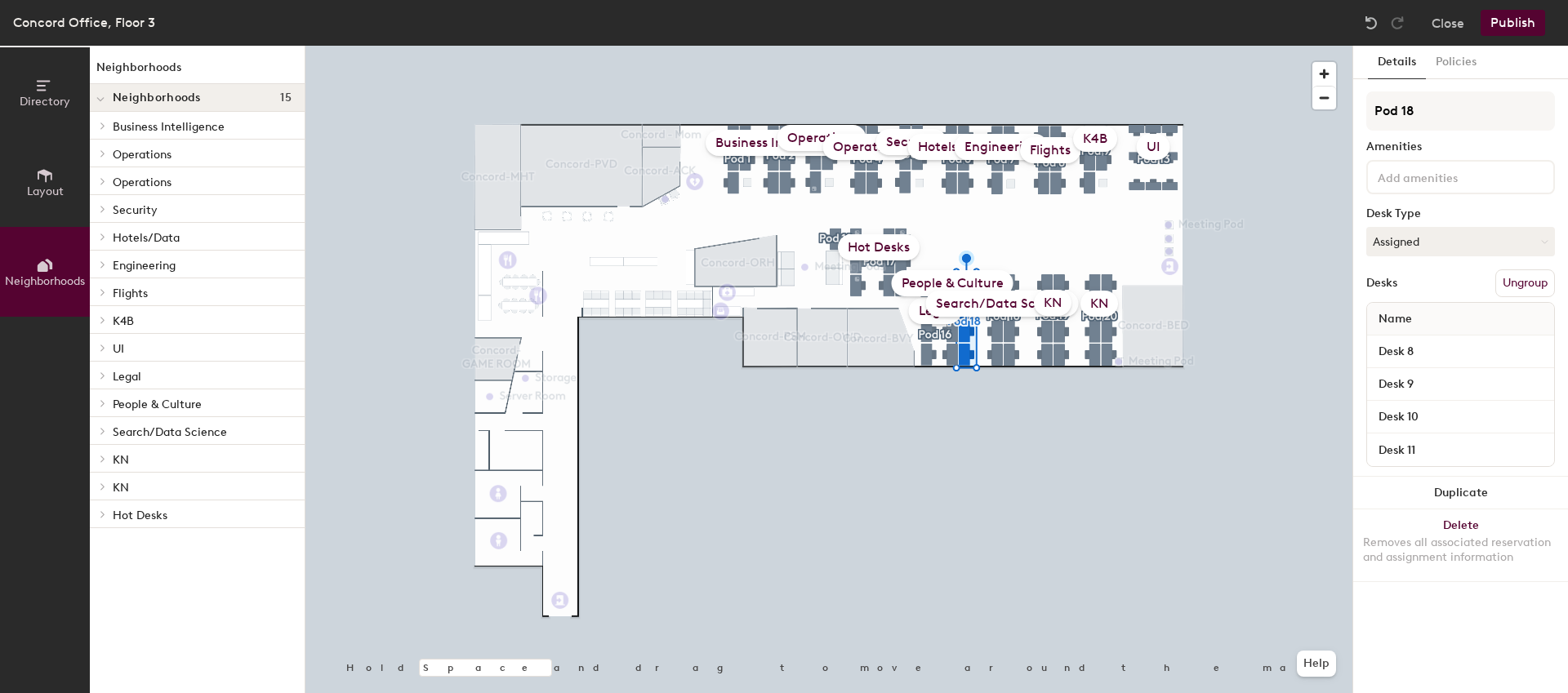
click at [152, 67] on h1 "Neighborhoods" at bounding box center [197, 71] width 215 height 25
click at [98, 353] on div at bounding box center [100, 347] width 21 height 27
click at [98, 353] on span at bounding box center [100, 349] width 8 height 14
click at [1410, 111] on input "Pod 18" at bounding box center [1461, 111] width 189 height 39
